Goal: Navigation & Orientation: Find specific page/section

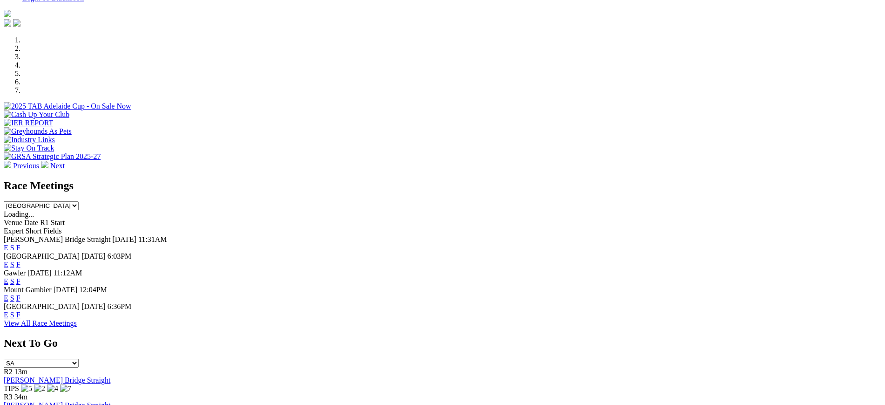
scroll to position [354, 0]
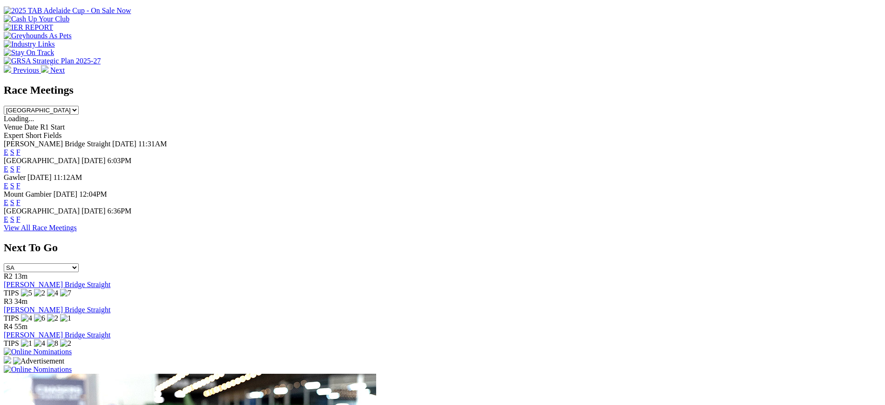
click at [20, 215] on link "F" at bounding box center [18, 219] width 4 height 8
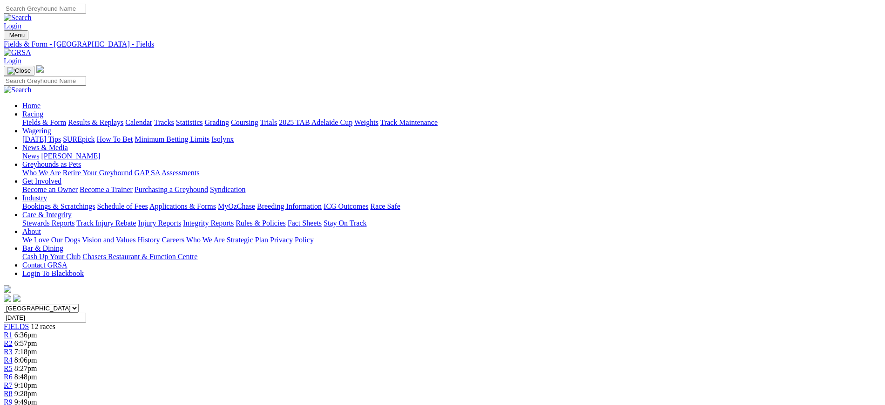
click at [31, 48] on img at bounding box center [17, 52] width 27 height 8
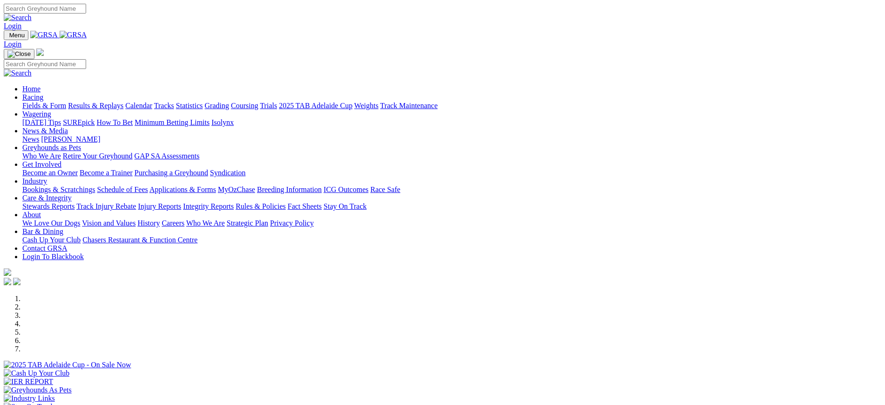
click at [100, 135] on link "[PERSON_NAME]" at bounding box center [70, 139] width 59 height 8
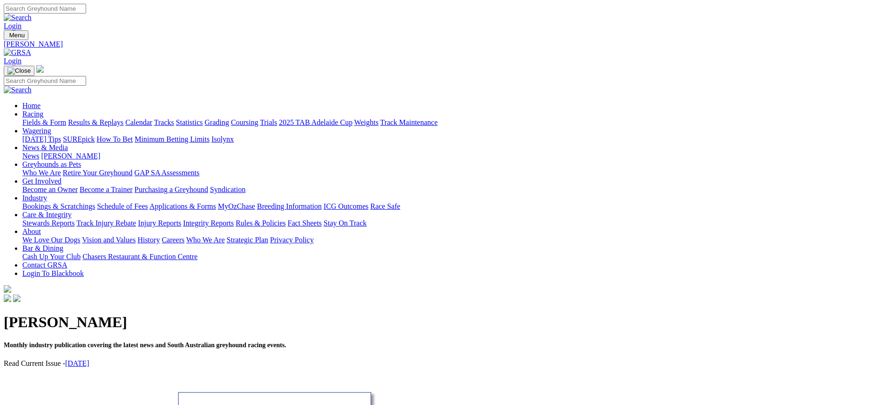
click at [31, 48] on img at bounding box center [17, 52] width 27 height 8
